Goal: Task Accomplishment & Management: Manage account settings

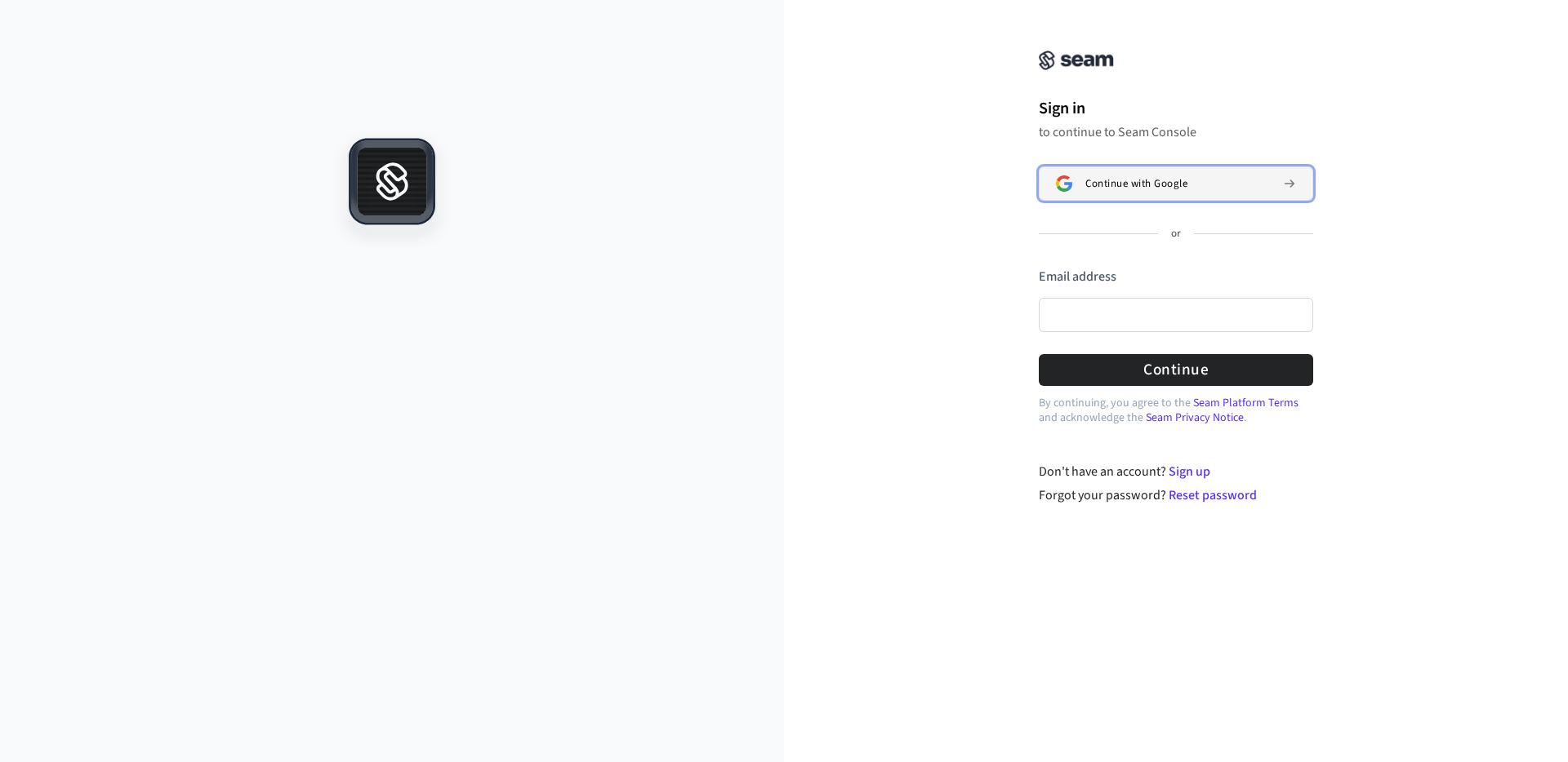
click at [1127, 173] on button "Continue with Google" at bounding box center [1175, 183] width 274 height 34
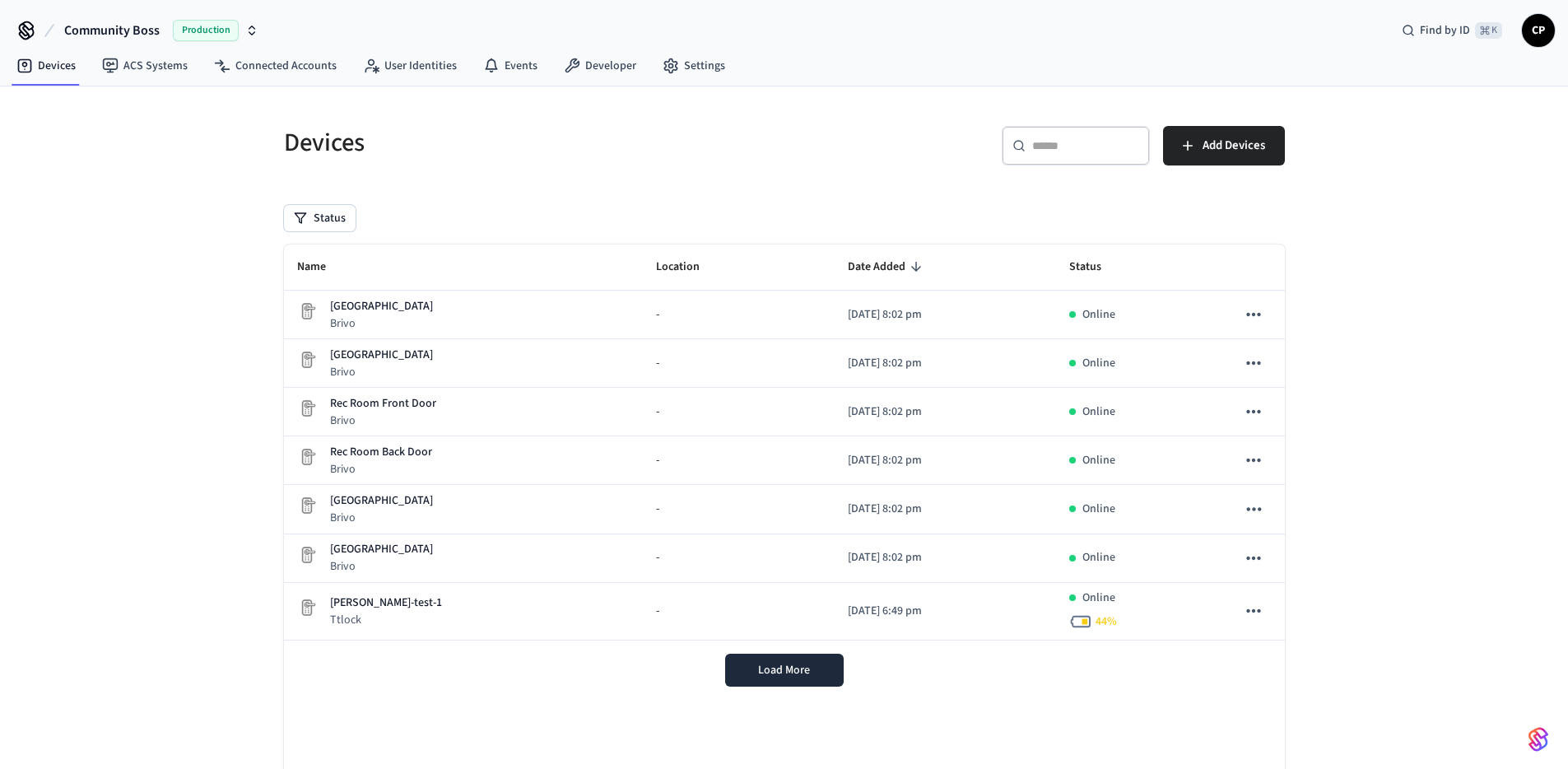
click at [256, 24] on icon "button" at bounding box center [252, 30] width 14 height 14
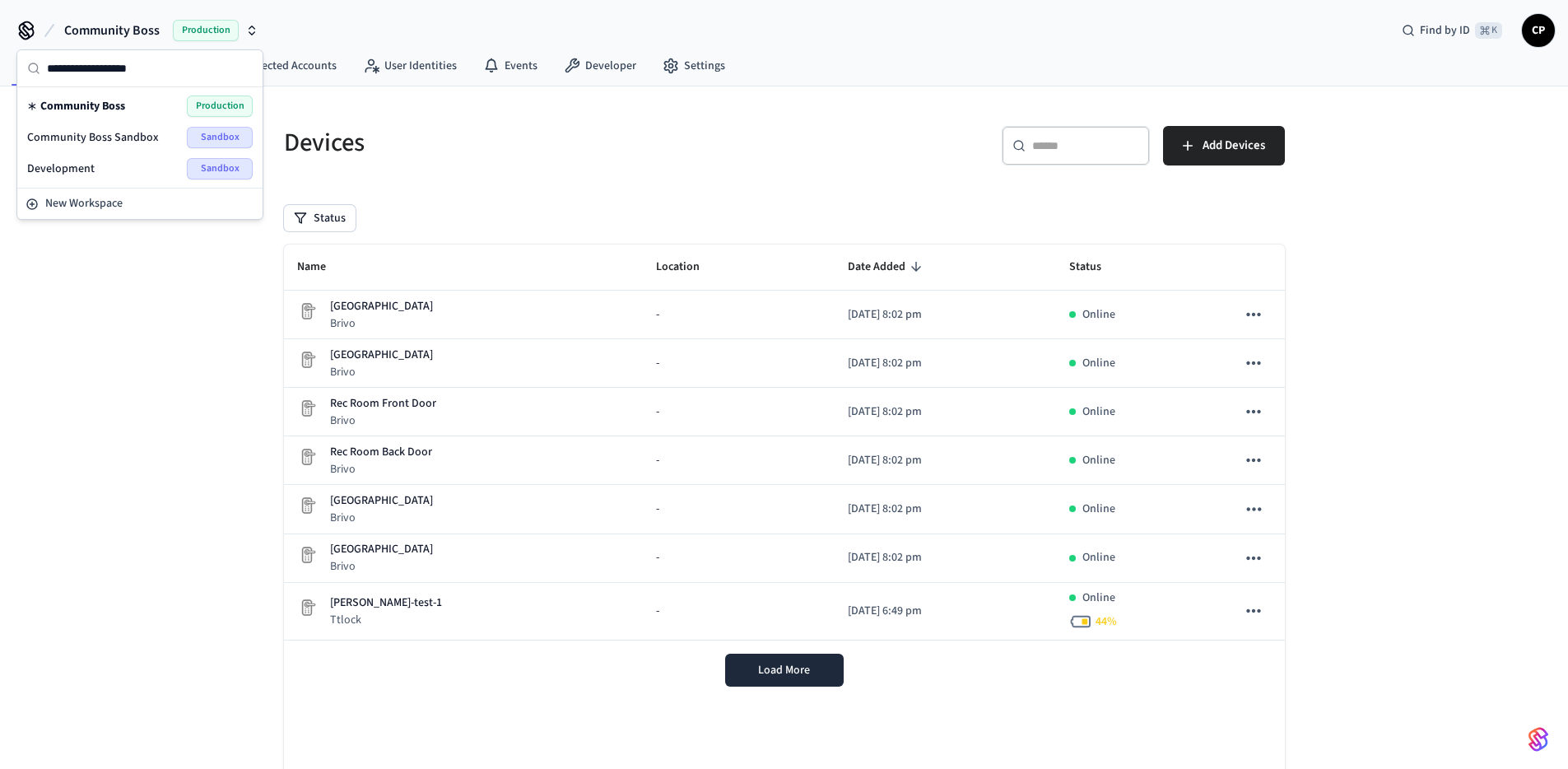
click at [94, 142] on span "Community Boss Sandbox" at bounding box center [92, 138] width 131 height 16
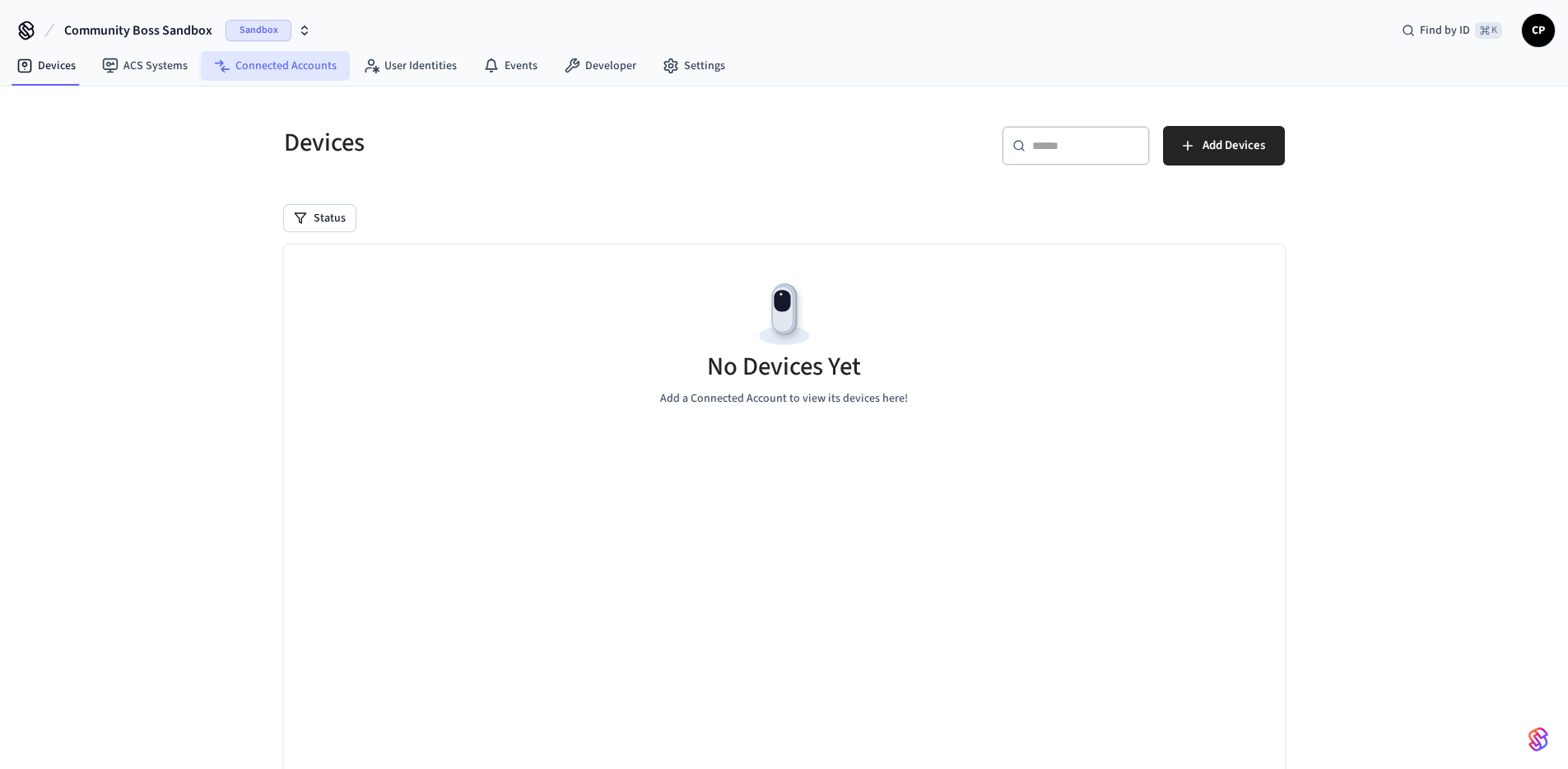
click at [266, 67] on link "Connected Accounts" at bounding box center [276, 65] width 149 height 30
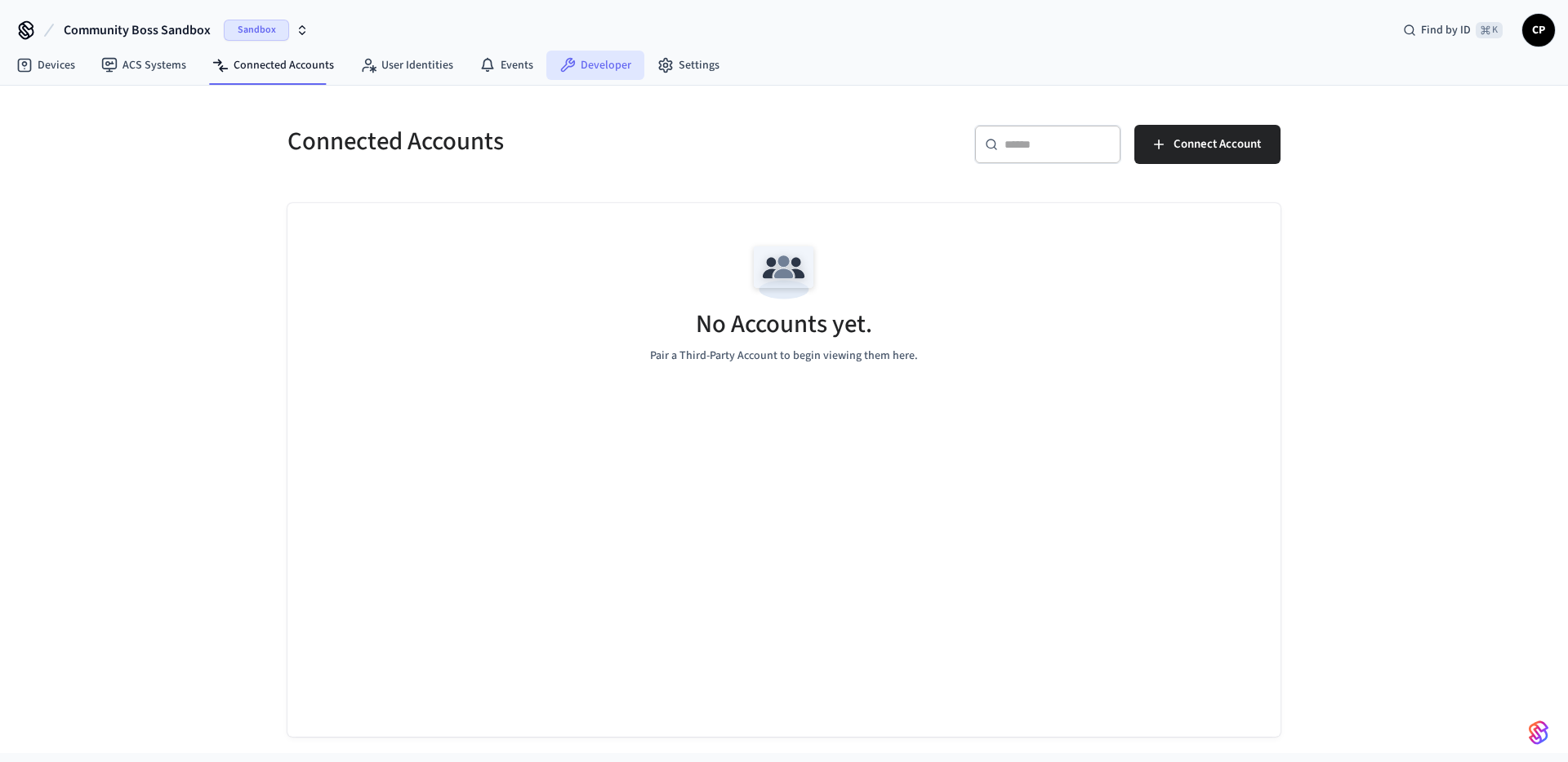
click at [610, 73] on link "Developer" at bounding box center [595, 65] width 98 height 30
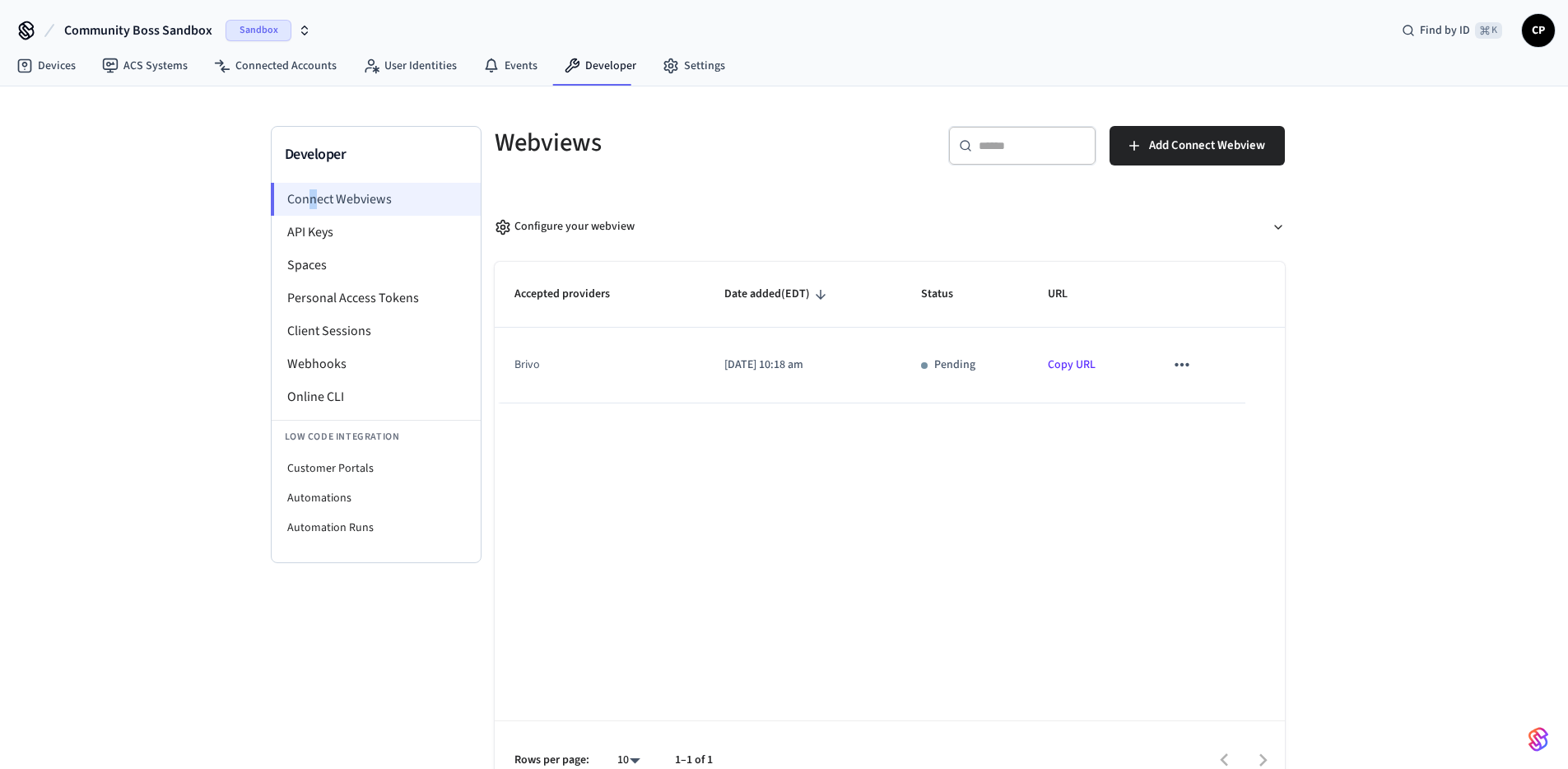
click at [312, 196] on li "Connect Webviews" at bounding box center [376, 200] width 210 height 33
click at [781, 531] on div "Accepted providers Date added (EDT) Status URL brivo [DATE] 10:18 am Authorized…" at bounding box center [890, 531] width 790 height 539
